Goal: Information Seeking & Learning: Learn about a topic

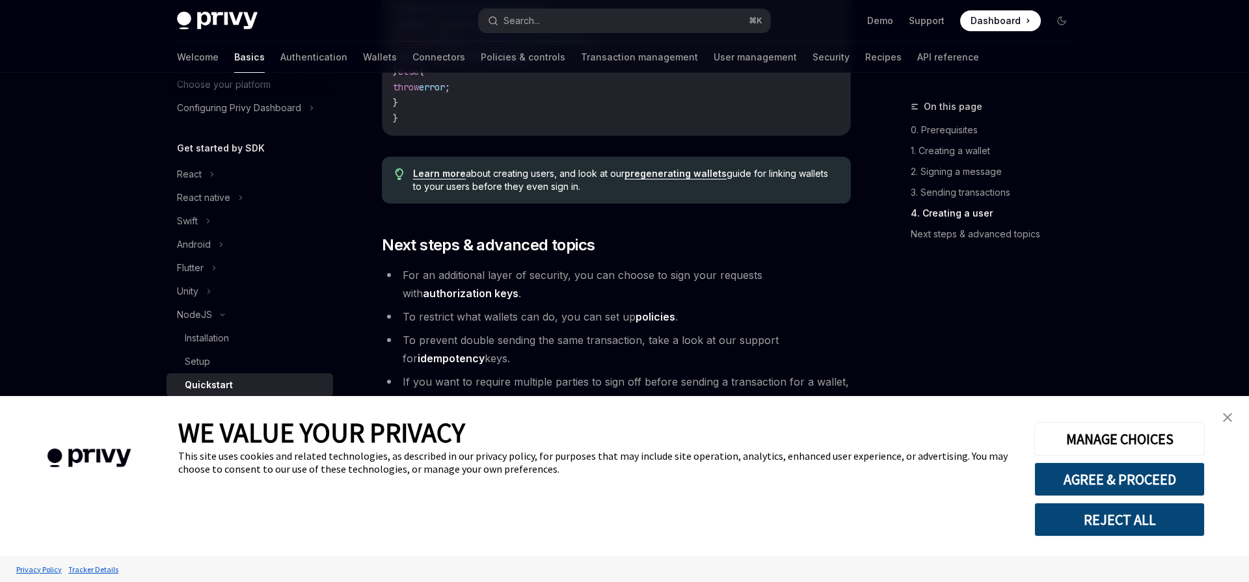
scroll to position [2677, 0]
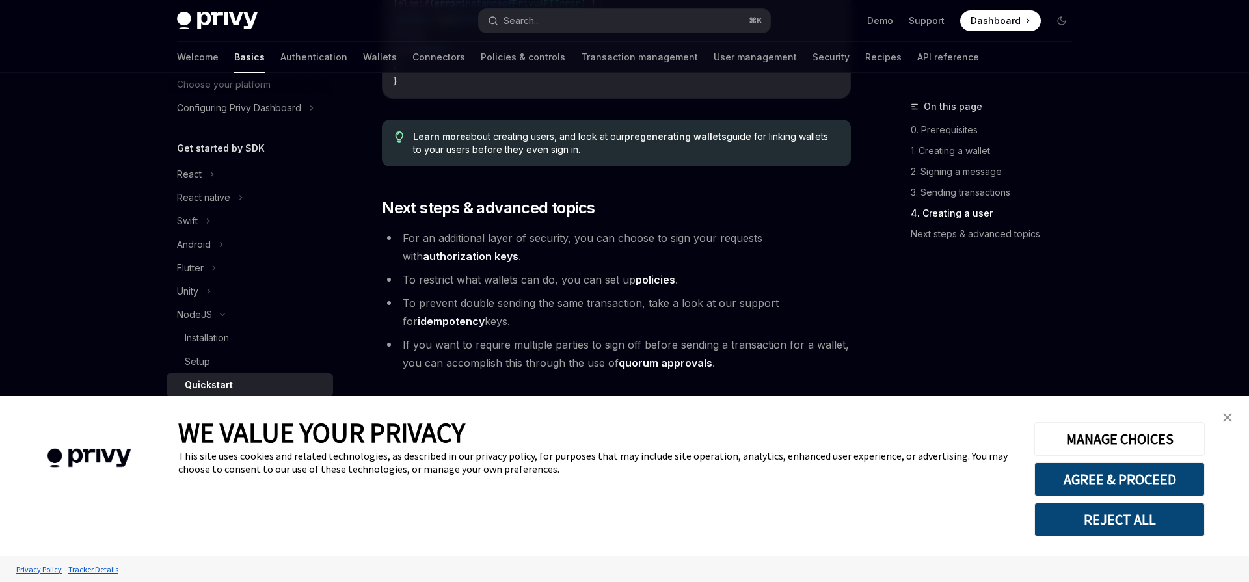
click at [1221, 419] on link "close banner" at bounding box center [1227, 417] width 26 height 26
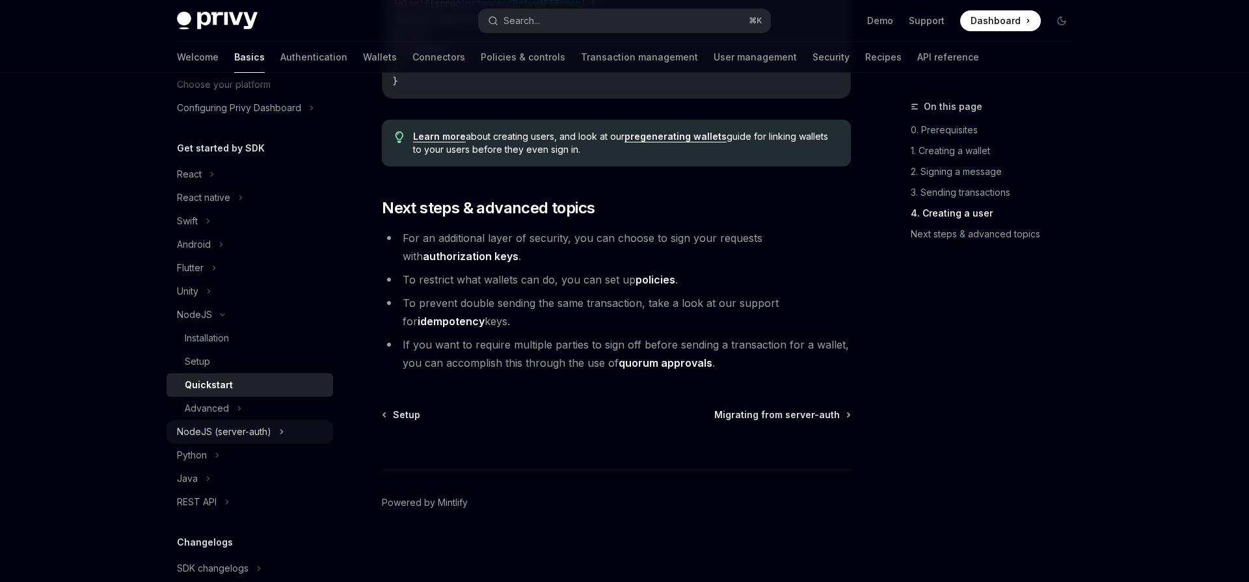
click at [261, 431] on div "NodeJS (server-auth)" at bounding box center [224, 432] width 94 height 16
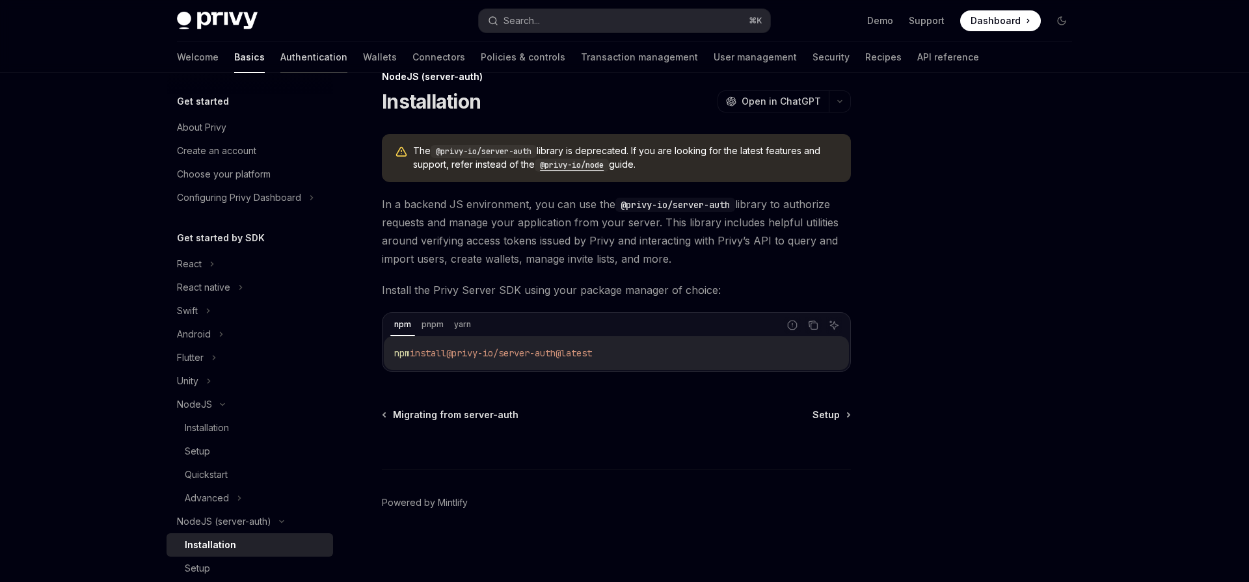
click at [280, 61] on link "Authentication" at bounding box center [313, 57] width 67 height 31
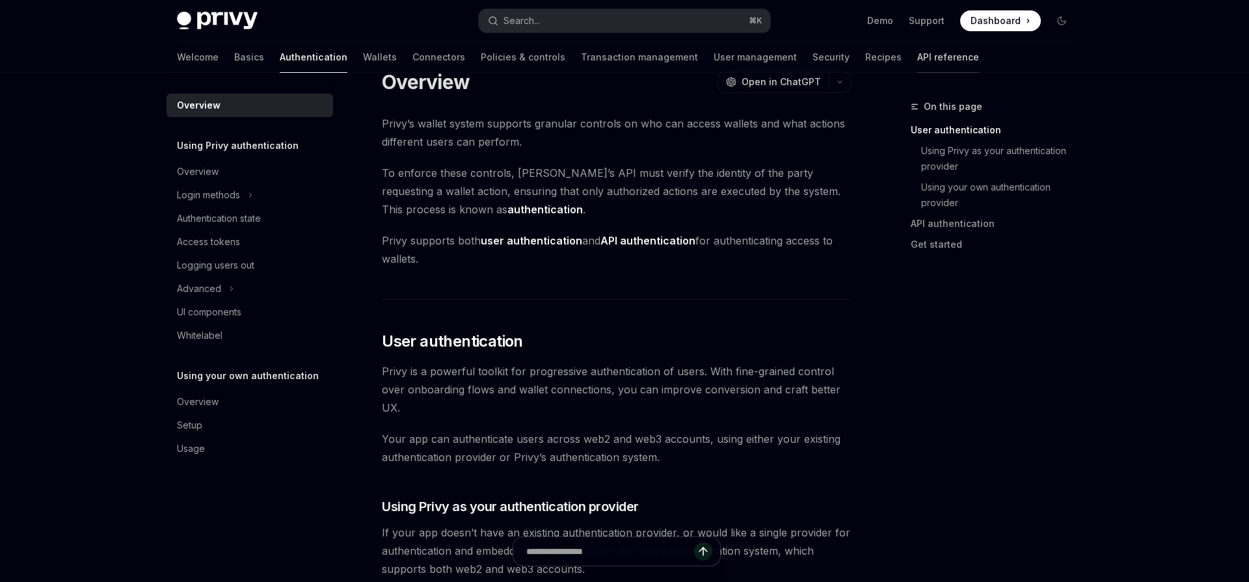
click at [917, 55] on link "API reference" at bounding box center [948, 57] width 62 height 31
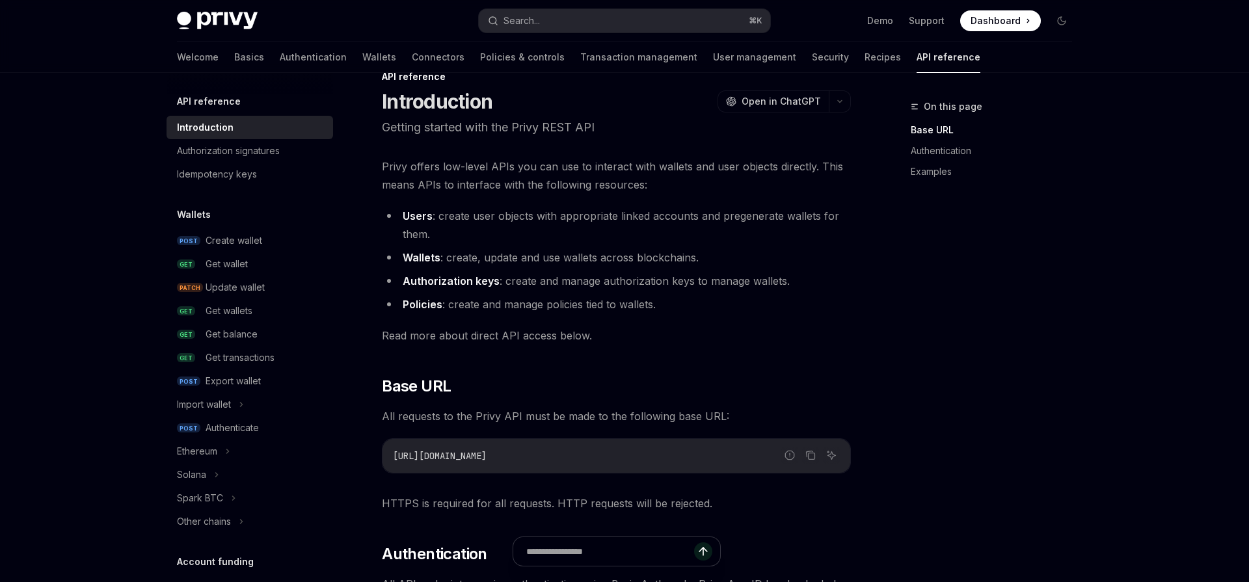
type textarea "*"
